Goal: Book appointment/travel/reservation

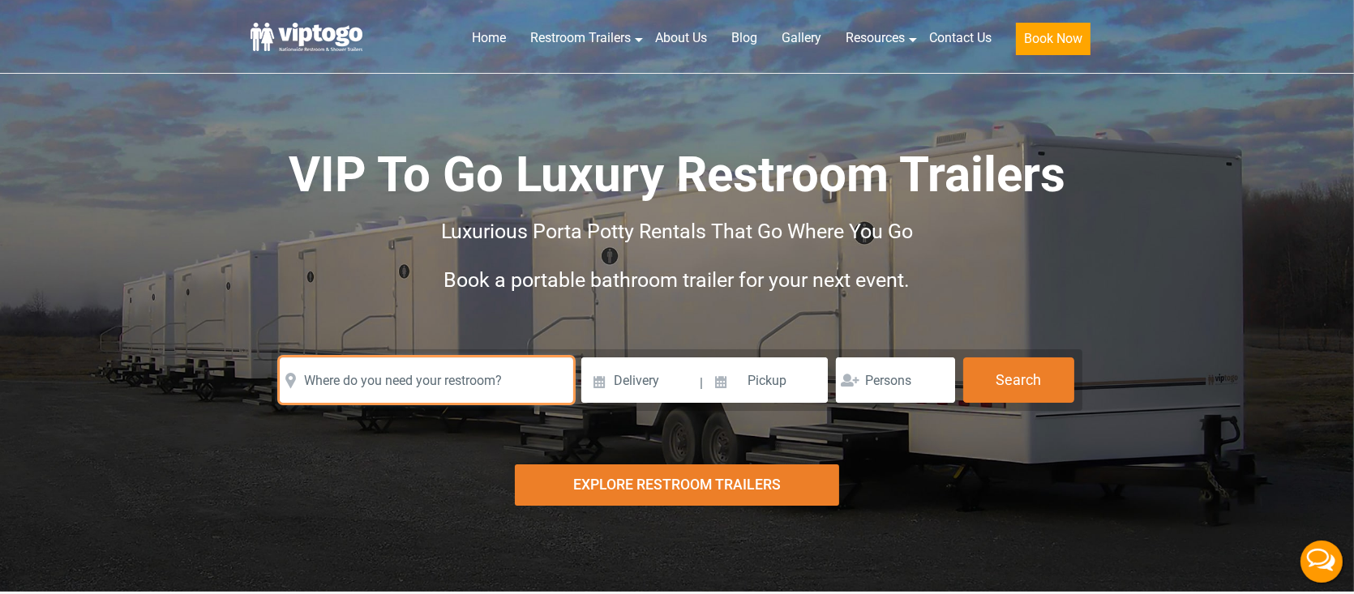
click at [354, 378] on input "text" at bounding box center [427, 380] width 294 height 45
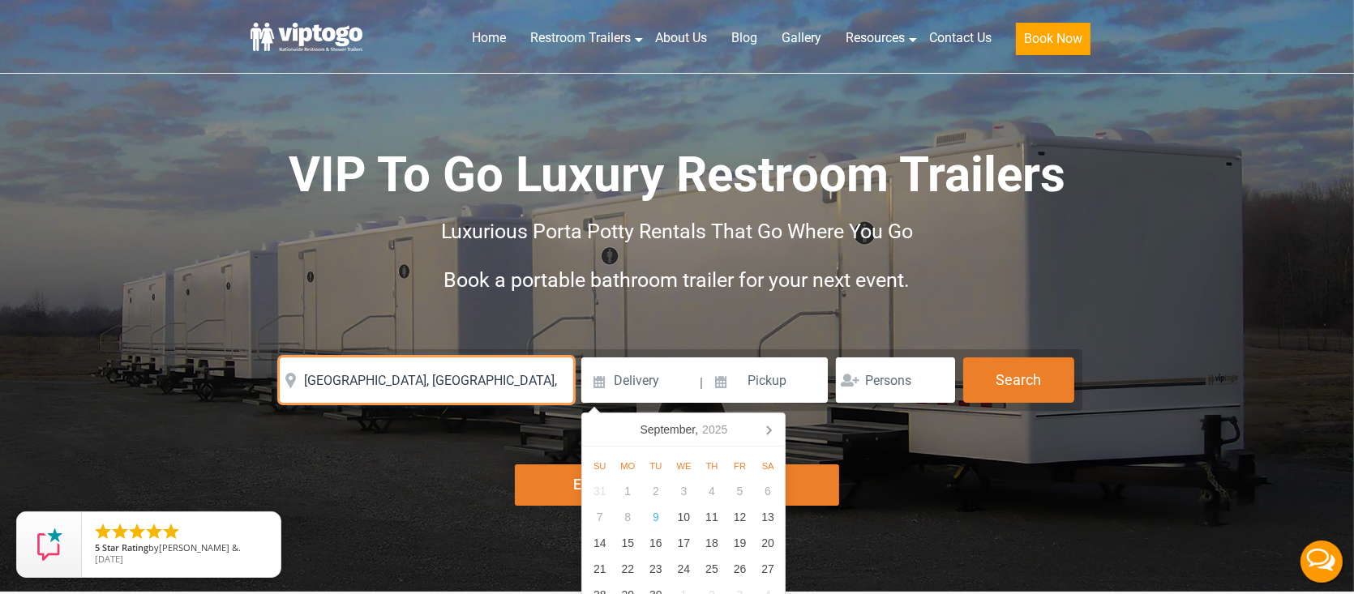
click at [536, 374] on input "[GEOGRAPHIC_DATA], [GEOGRAPHIC_DATA], [GEOGRAPHIC_DATA]" at bounding box center [427, 380] width 294 height 45
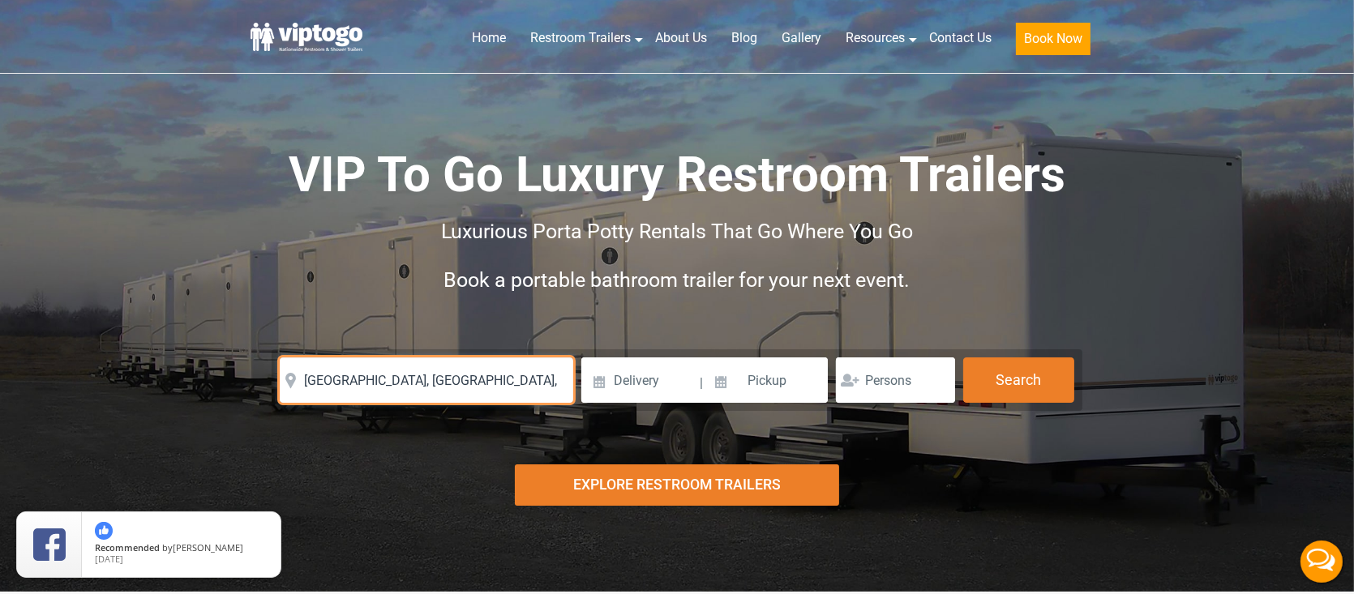
drag, startPoint x: 529, startPoint y: 375, endPoint x: 406, endPoint y: 374, distance: 122.4
click at [406, 374] on input "[GEOGRAPHIC_DATA], [GEOGRAPHIC_DATA], [GEOGRAPHIC_DATA]" at bounding box center [427, 380] width 294 height 45
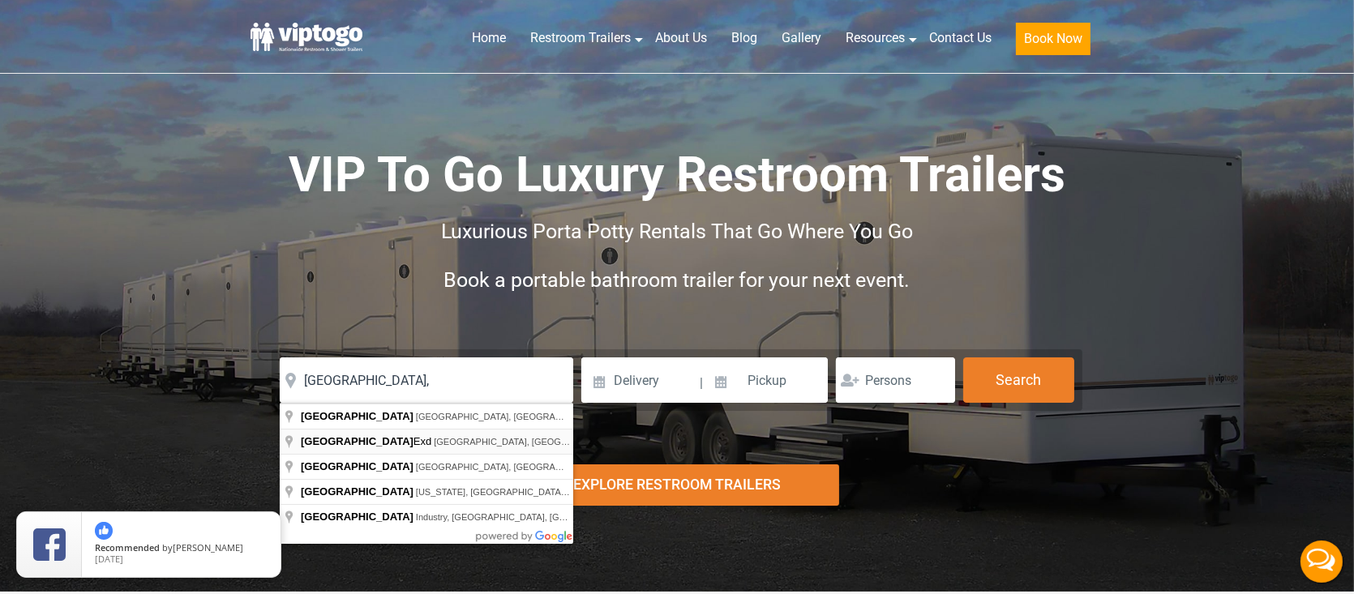
type input "Snake Den Road Exd, [GEOGRAPHIC_DATA], [GEOGRAPHIC_DATA], [GEOGRAPHIC_DATA]"
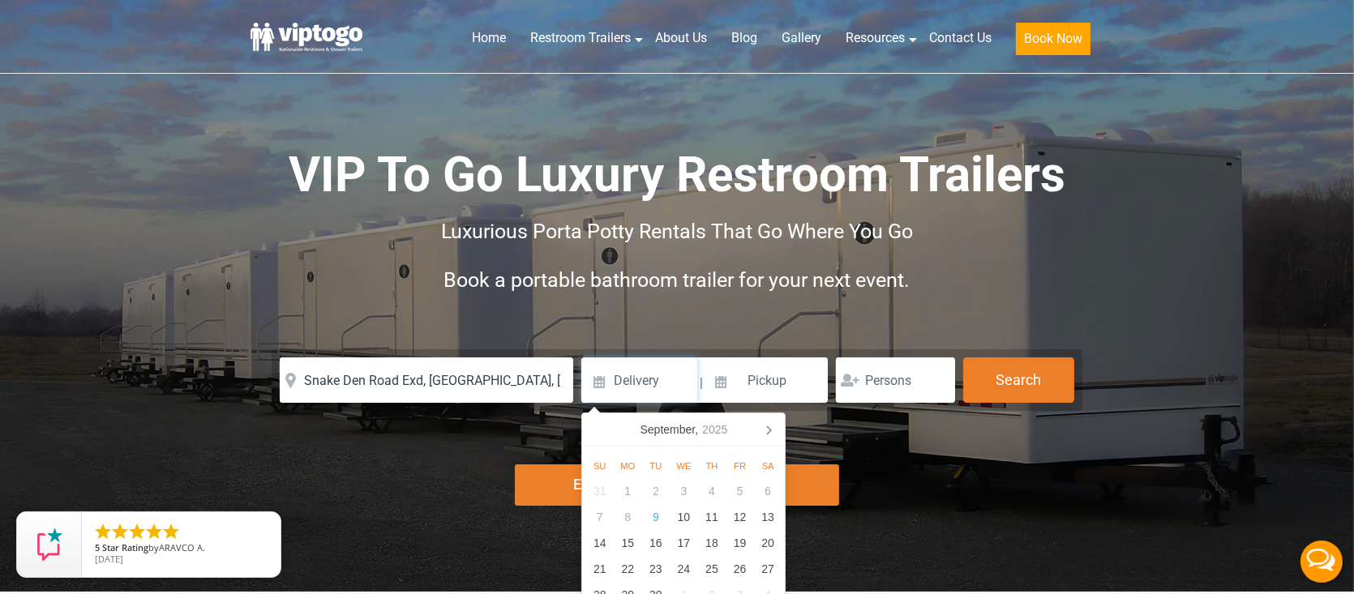
click at [634, 380] on input at bounding box center [639, 380] width 116 height 45
click at [769, 435] on icon at bounding box center [769, 430] width 26 height 26
click at [739, 537] on div "17" at bounding box center [740, 543] width 28 height 26
type input "[DATE]"
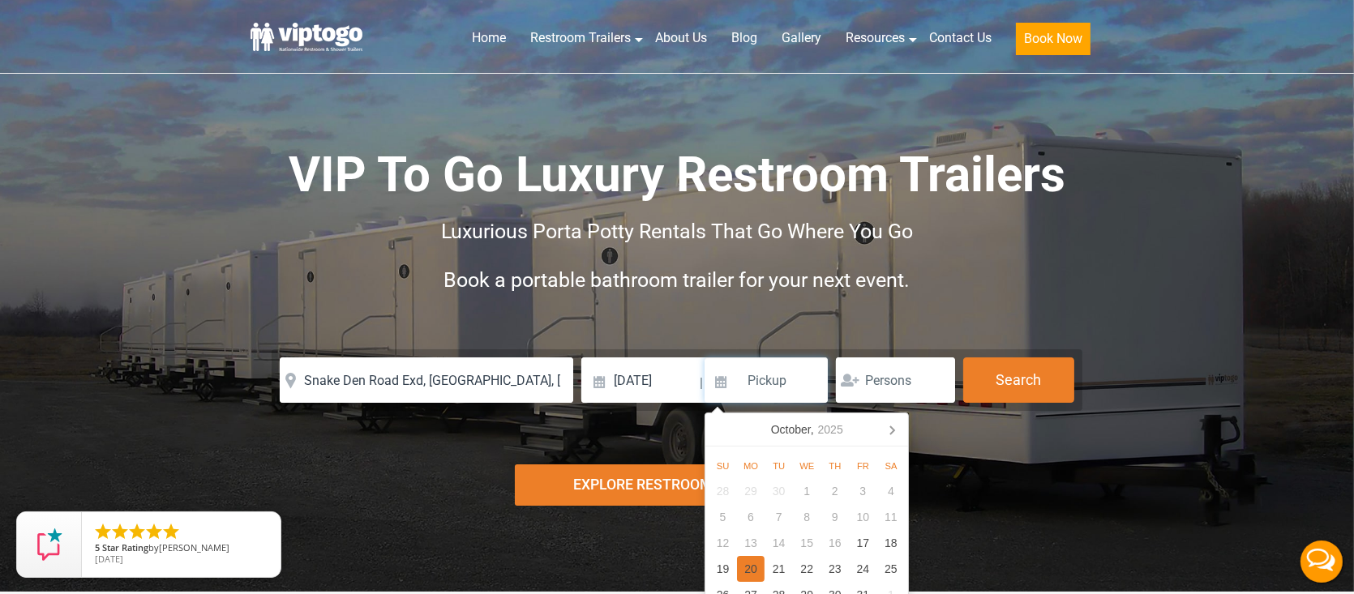
click at [742, 571] on div "20" at bounding box center [751, 569] width 28 height 26
type input "[DATE]"
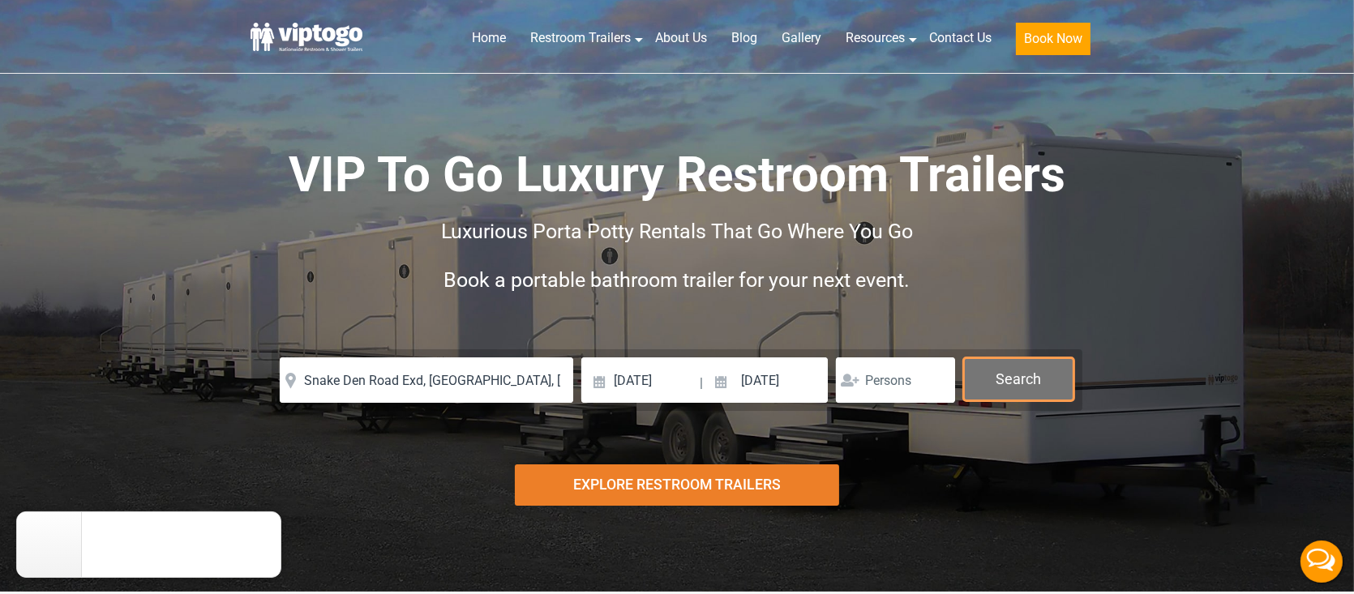
click at [1017, 380] on button "Search" at bounding box center [1018, 380] width 111 height 44
click at [1031, 384] on button "Search" at bounding box center [1018, 380] width 111 height 44
click at [984, 386] on button "Search" at bounding box center [1018, 380] width 111 height 44
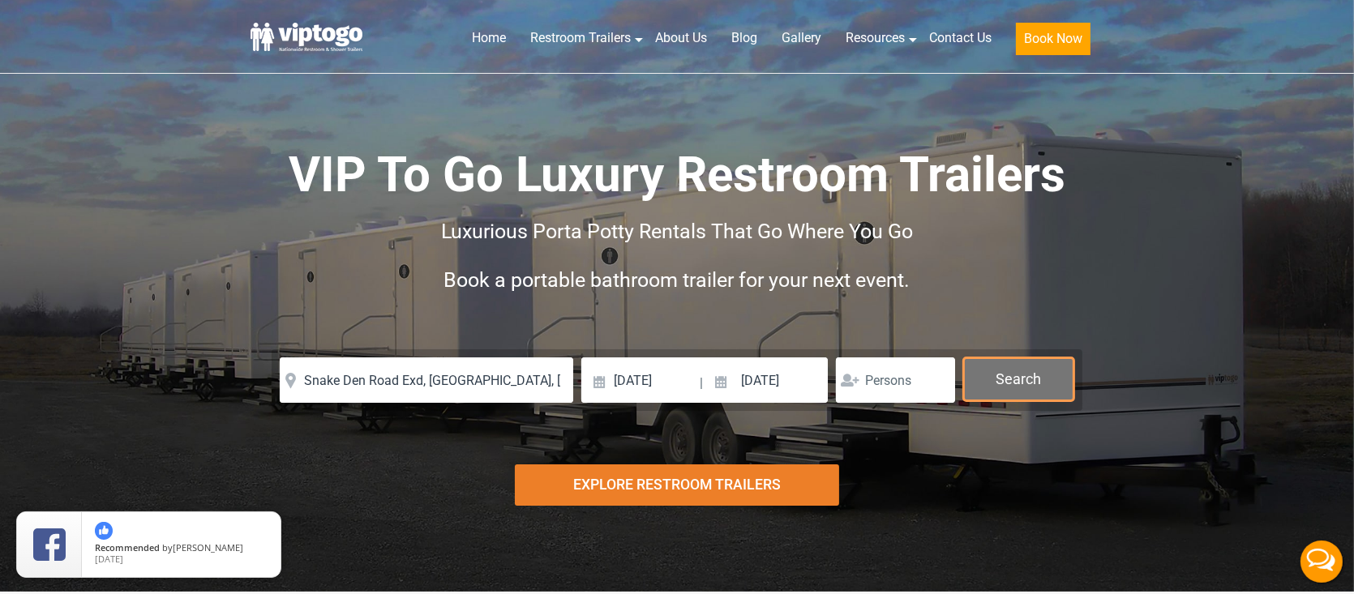
click at [985, 384] on button "Search" at bounding box center [1018, 380] width 111 height 44
click at [986, 381] on button "Search" at bounding box center [1018, 380] width 111 height 44
click at [985, 384] on button "Search" at bounding box center [1018, 380] width 111 height 44
click at [985, 383] on button "Search" at bounding box center [1018, 380] width 111 height 44
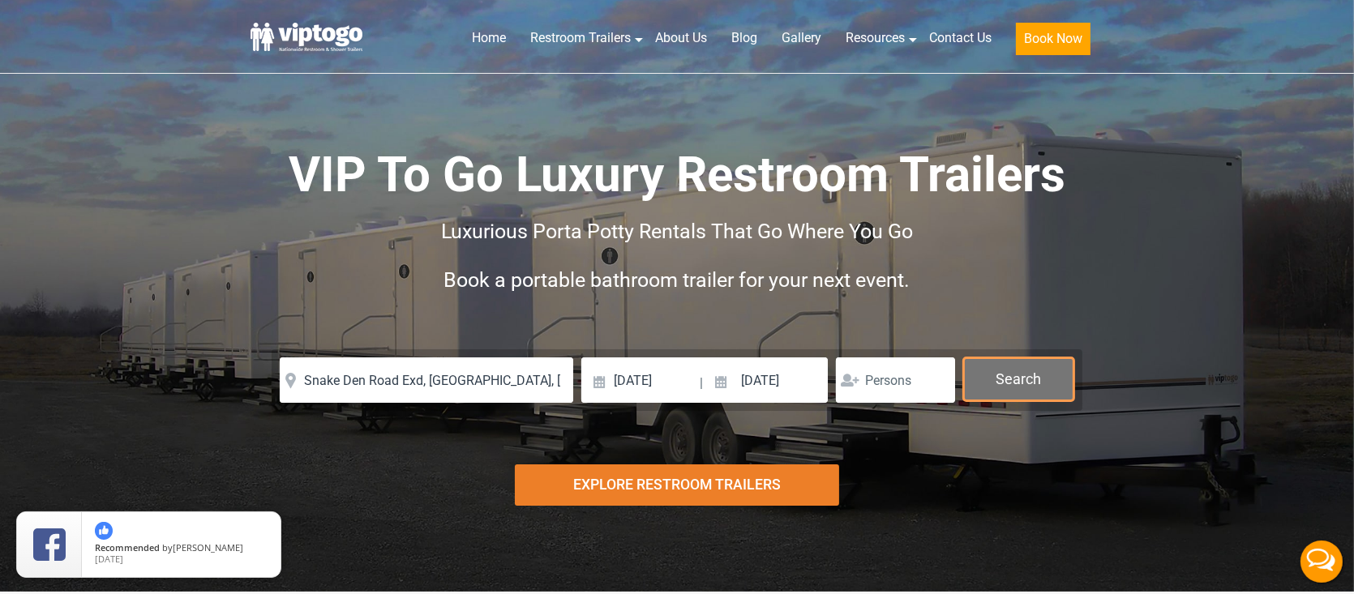
click at [1029, 382] on button "Search" at bounding box center [1018, 380] width 111 height 44
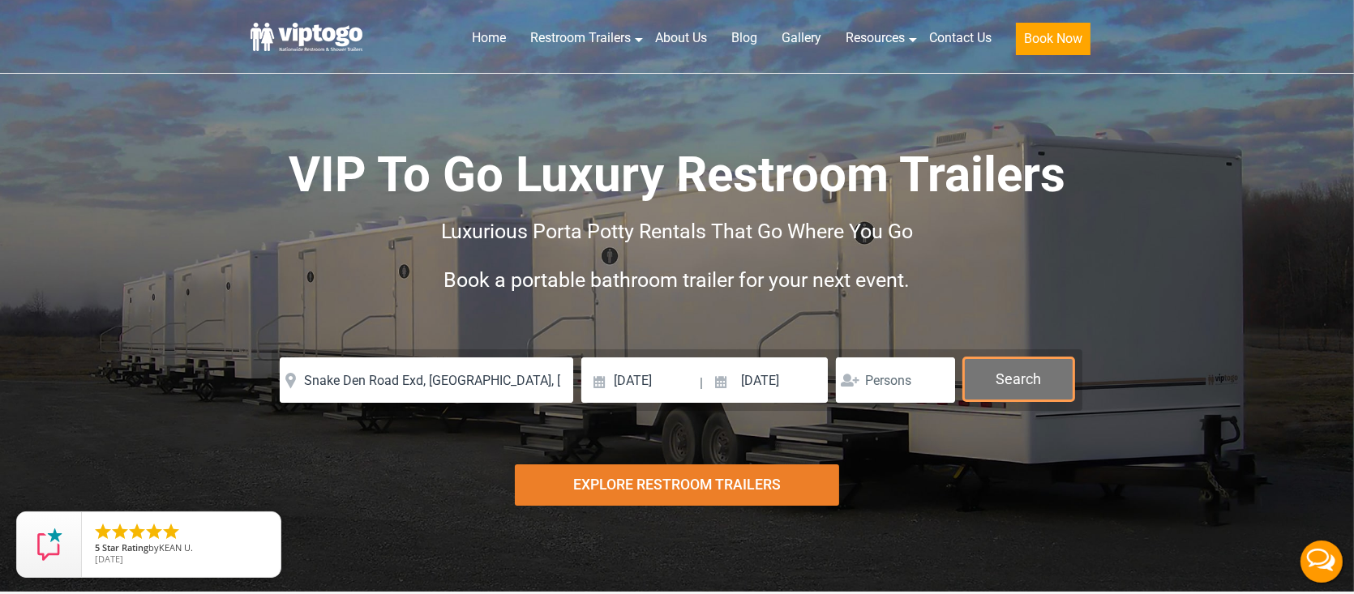
click at [1029, 381] on button "Search" at bounding box center [1018, 380] width 111 height 44
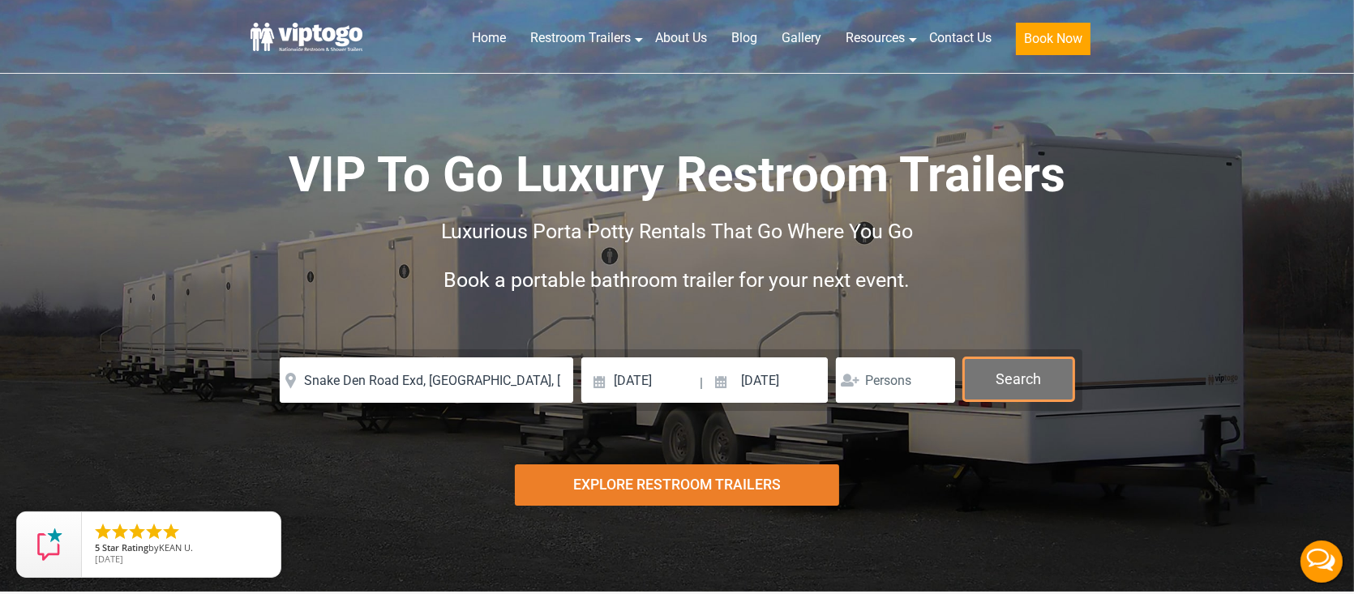
click at [1029, 381] on button "Search" at bounding box center [1018, 380] width 111 height 44
click at [1029, 380] on button "Search" at bounding box center [1018, 380] width 111 height 44
click at [1029, 383] on button "Search" at bounding box center [1018, 380] width 111 height 44
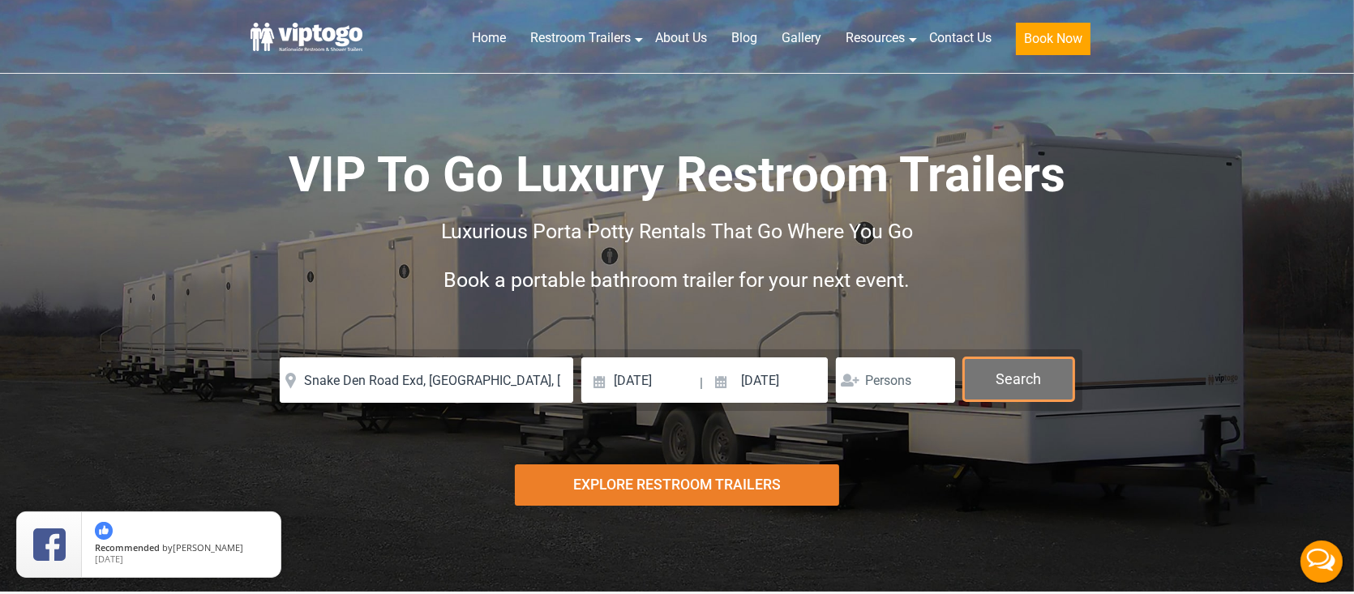
click at [1029, 383] on button "Search" at bounding box center [1018, 380] width 111 height 44
click at [1006, 379] on button "Search" at bounding box center [1018, 380] width 111 height 44
click at [1005, 383] on button "Search" at bounding box center [1018, 380] width 111 height 44
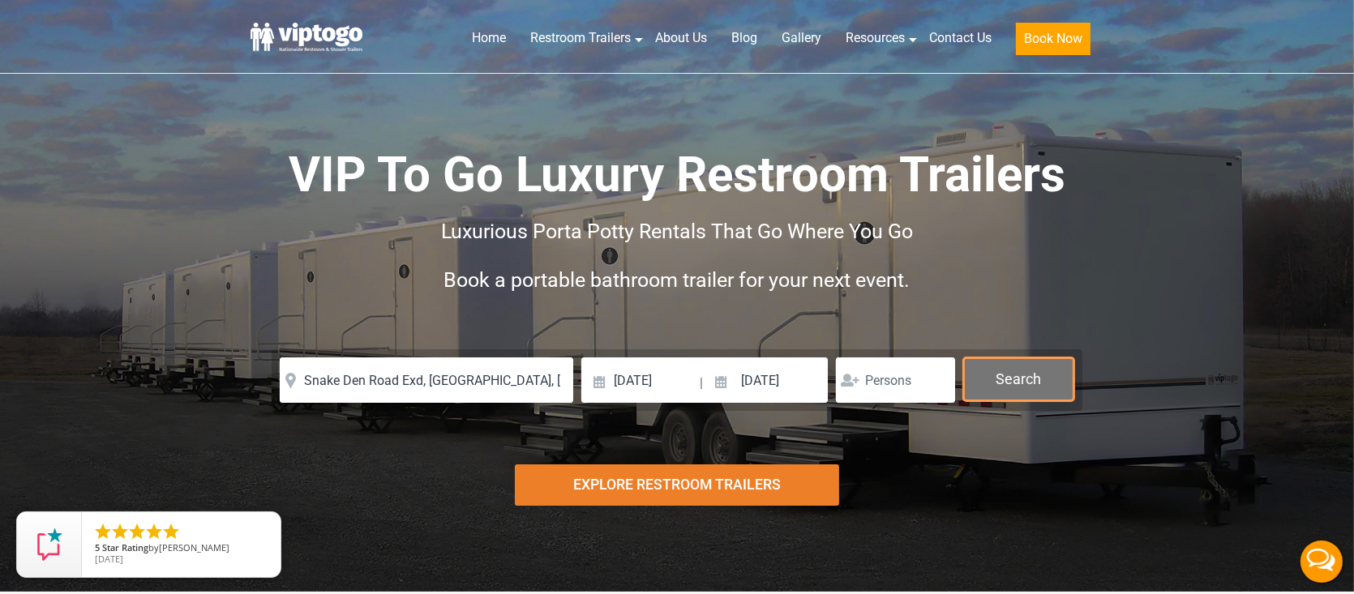
click at [1005, 383] on button "Search" at bounding box center [1018, 380] width 111 height 44
click at [992, 391] on button "Search" at bounding box center [1018, 380] width 111 height 44
click at [1047, 396] on button "Search" at bounding box center [1018, 380] width 111 height 44
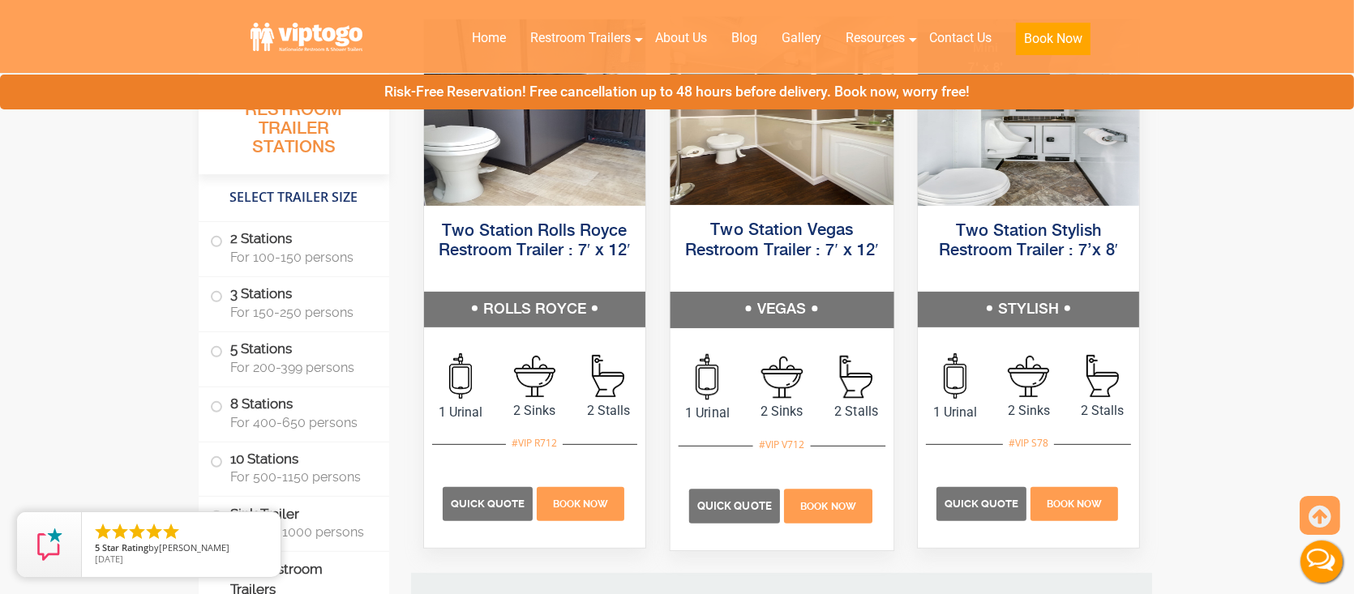
scroll to position [892, 0]
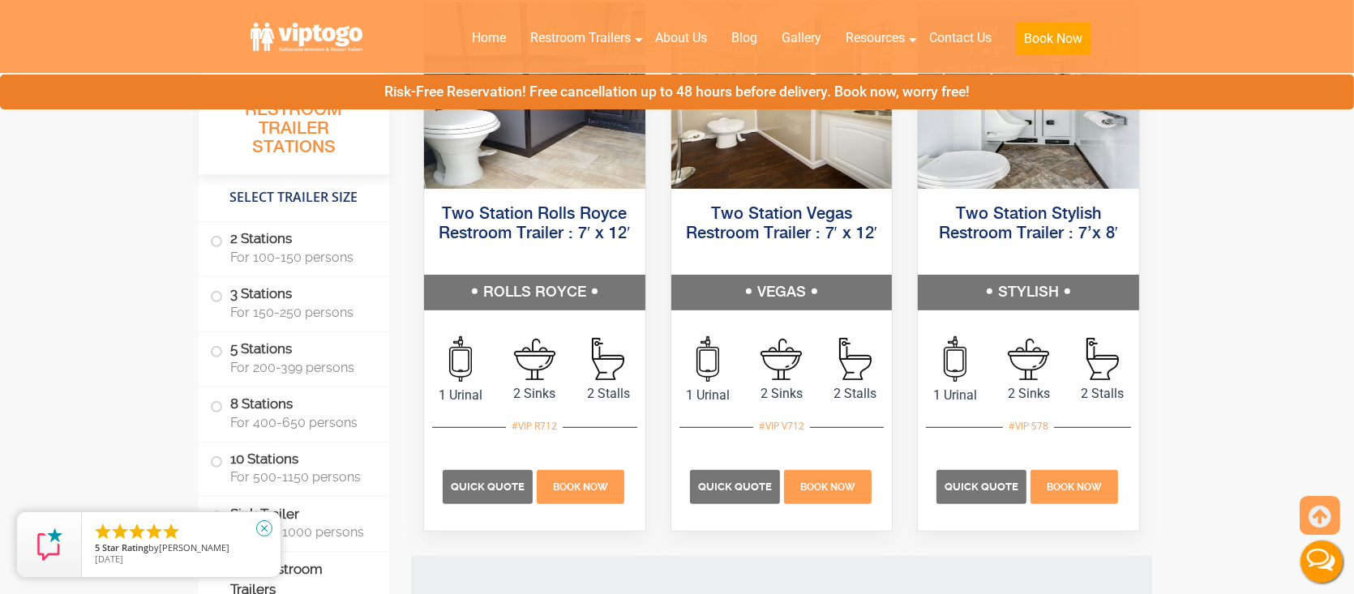
click at [259, 525] on icon "close" at bounding box center [264, 529] width 16 height 16
click at [277, 244] on label "2 Stations For 100-150 persons" at bounding box center [294, 247] width 168 height 50
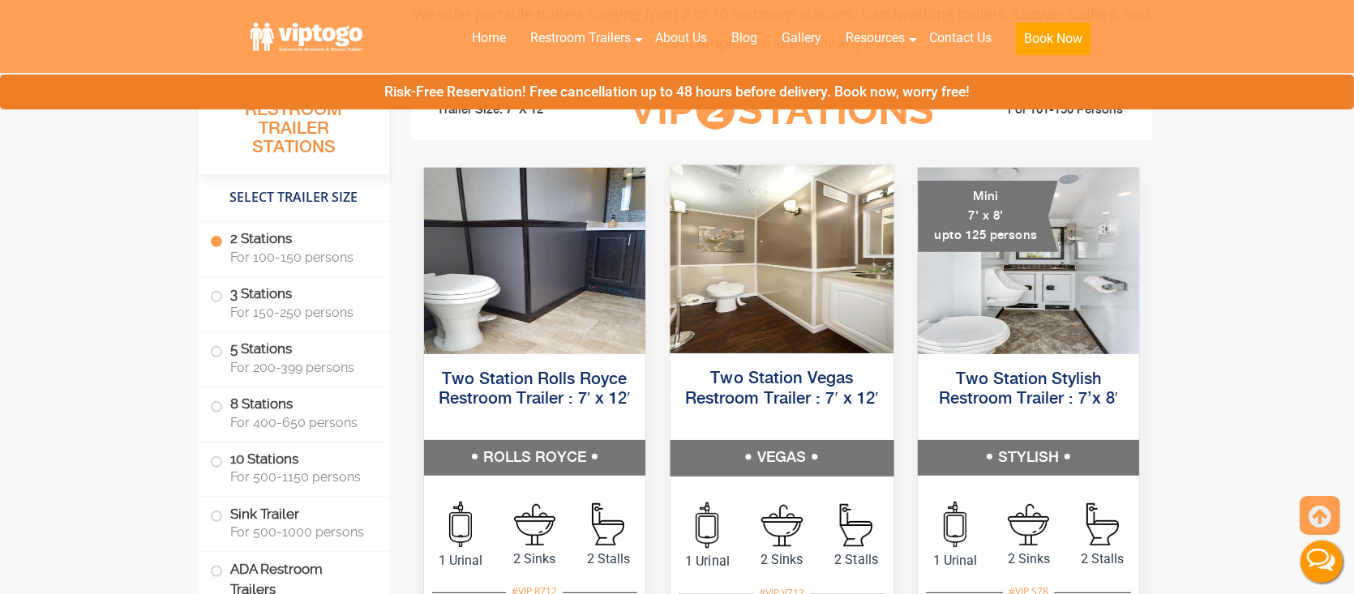
scroll to position [739, 0]
